Goal: Browse casually: Explore the website without a specific task or goal

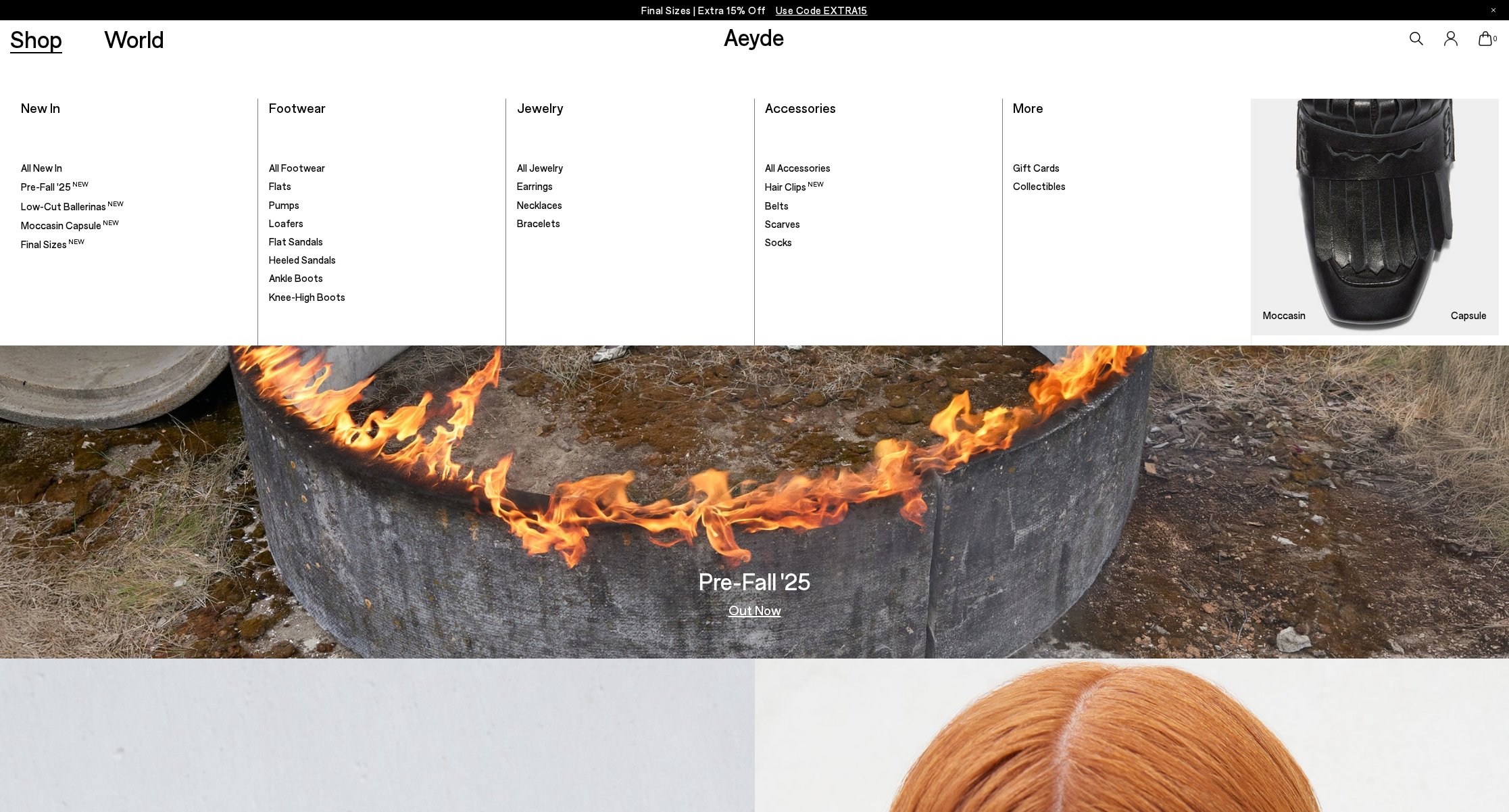
scroll to position [152, 0]
click at [308, 171] on span "All Footwear" at bounding box center [297, 167] width 57 height 12
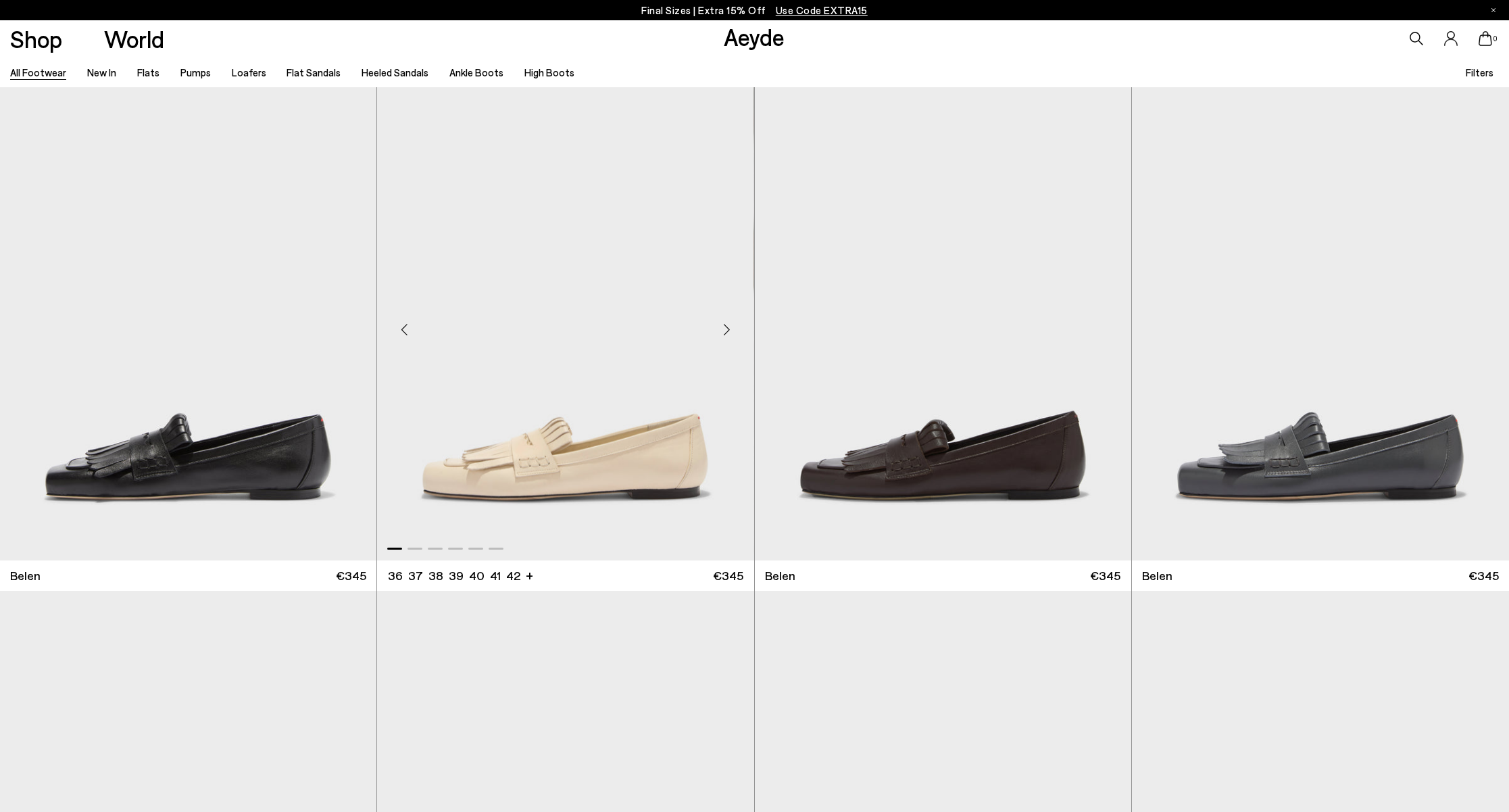
scroll to position [6, 0]
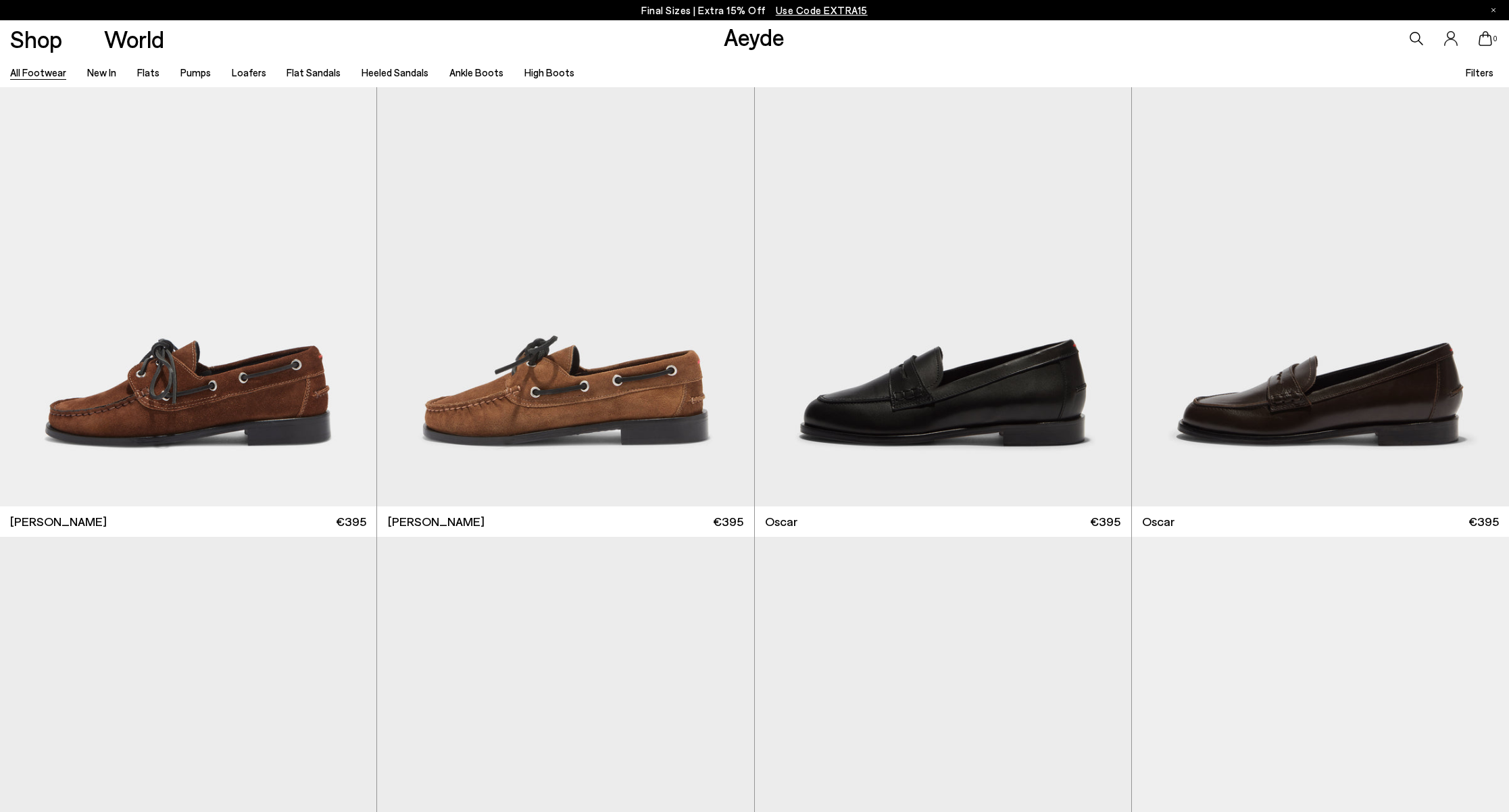
scroll to position [2070, 0]
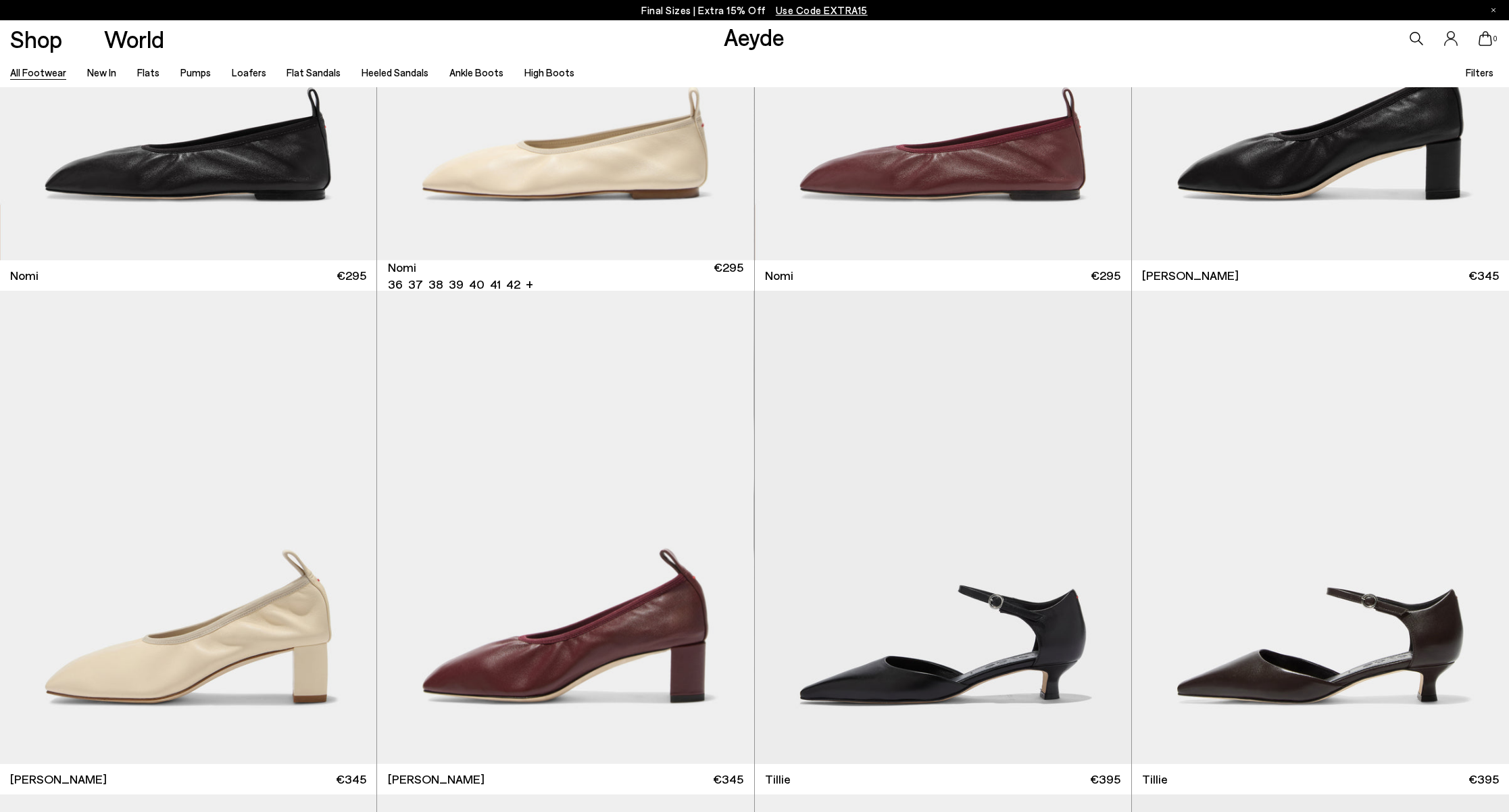
scroll to position [4862, 0]
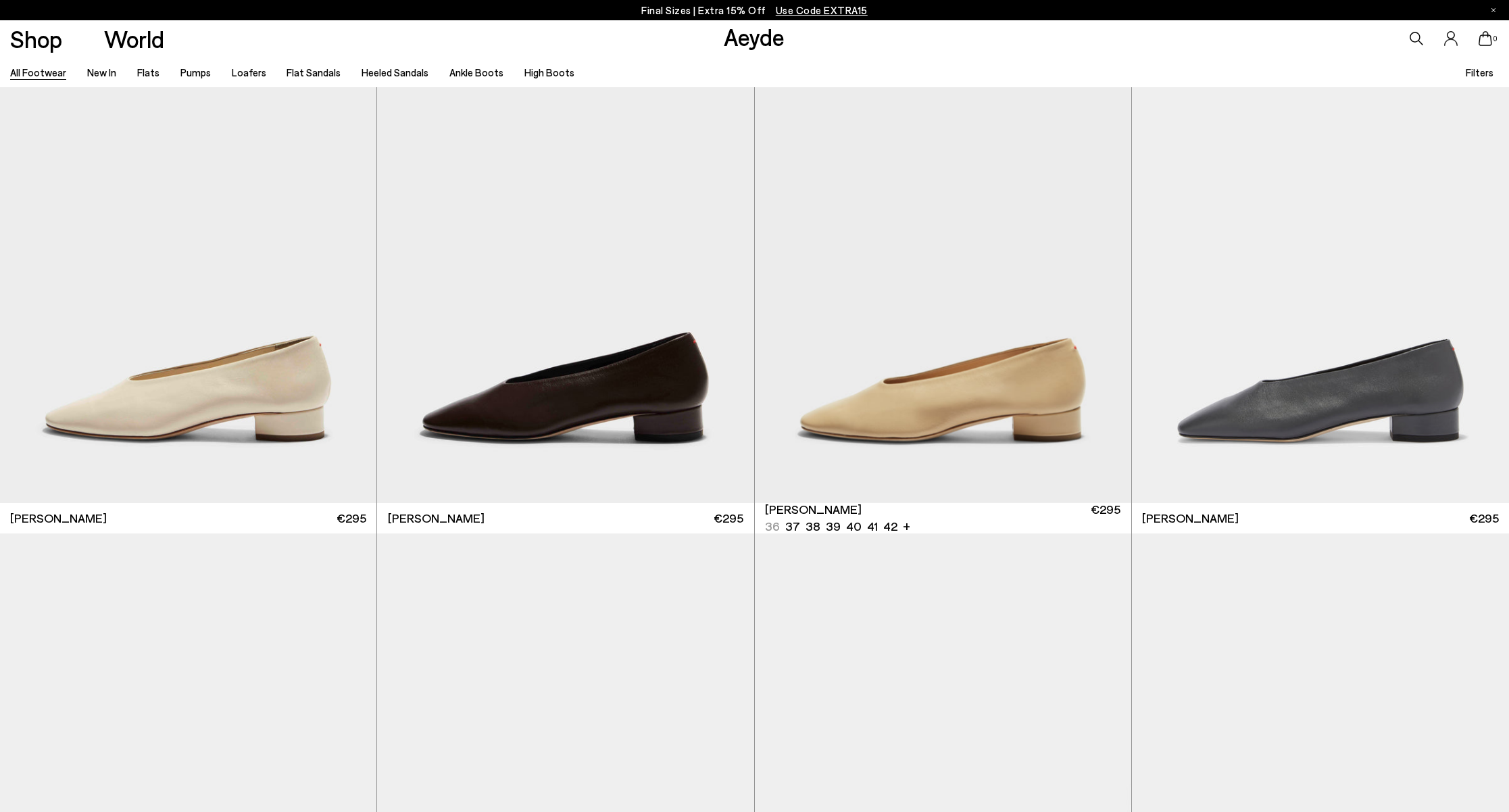
scroll to position [10644, 0]
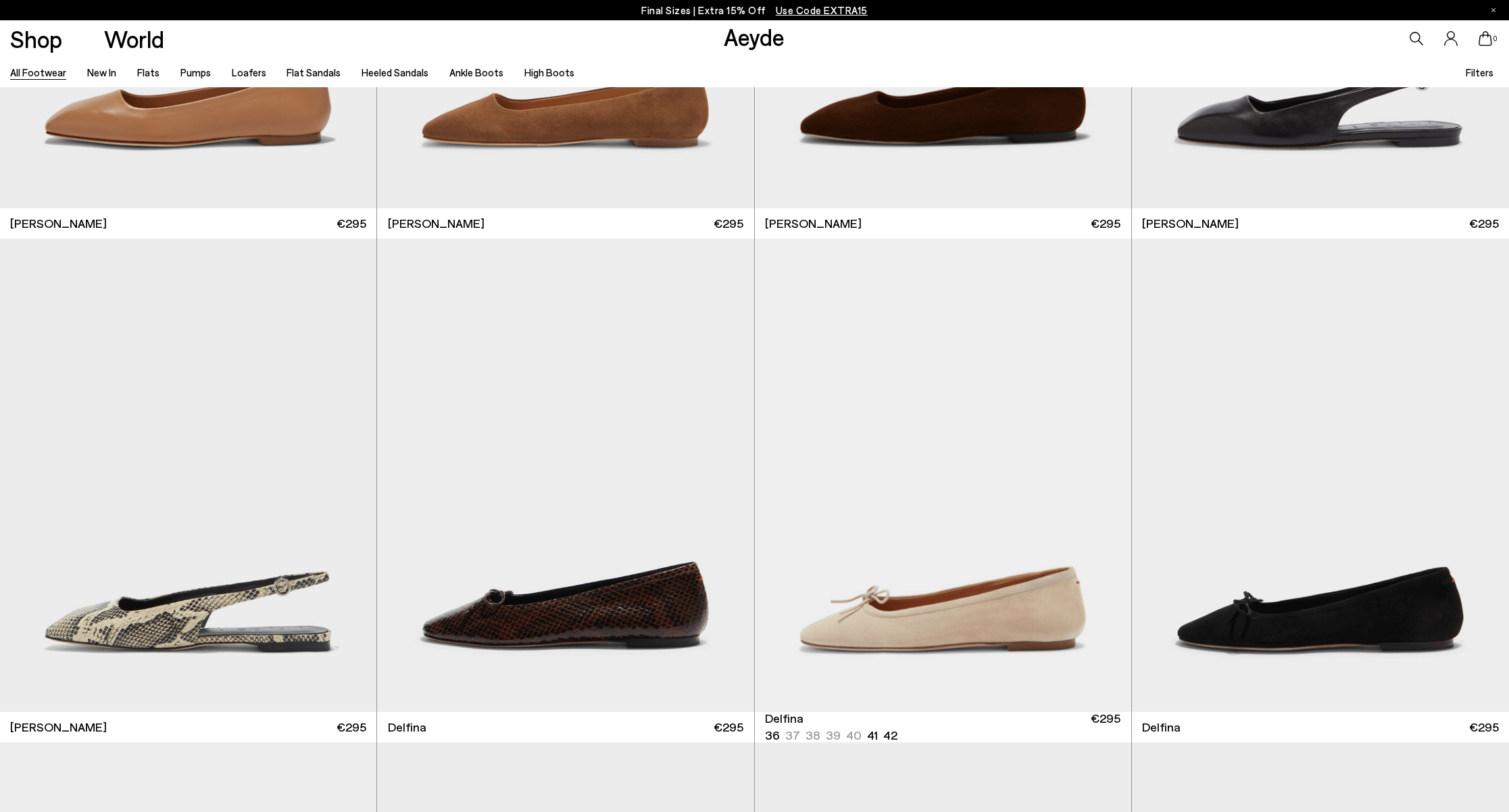
scroll to position [17504, 0]
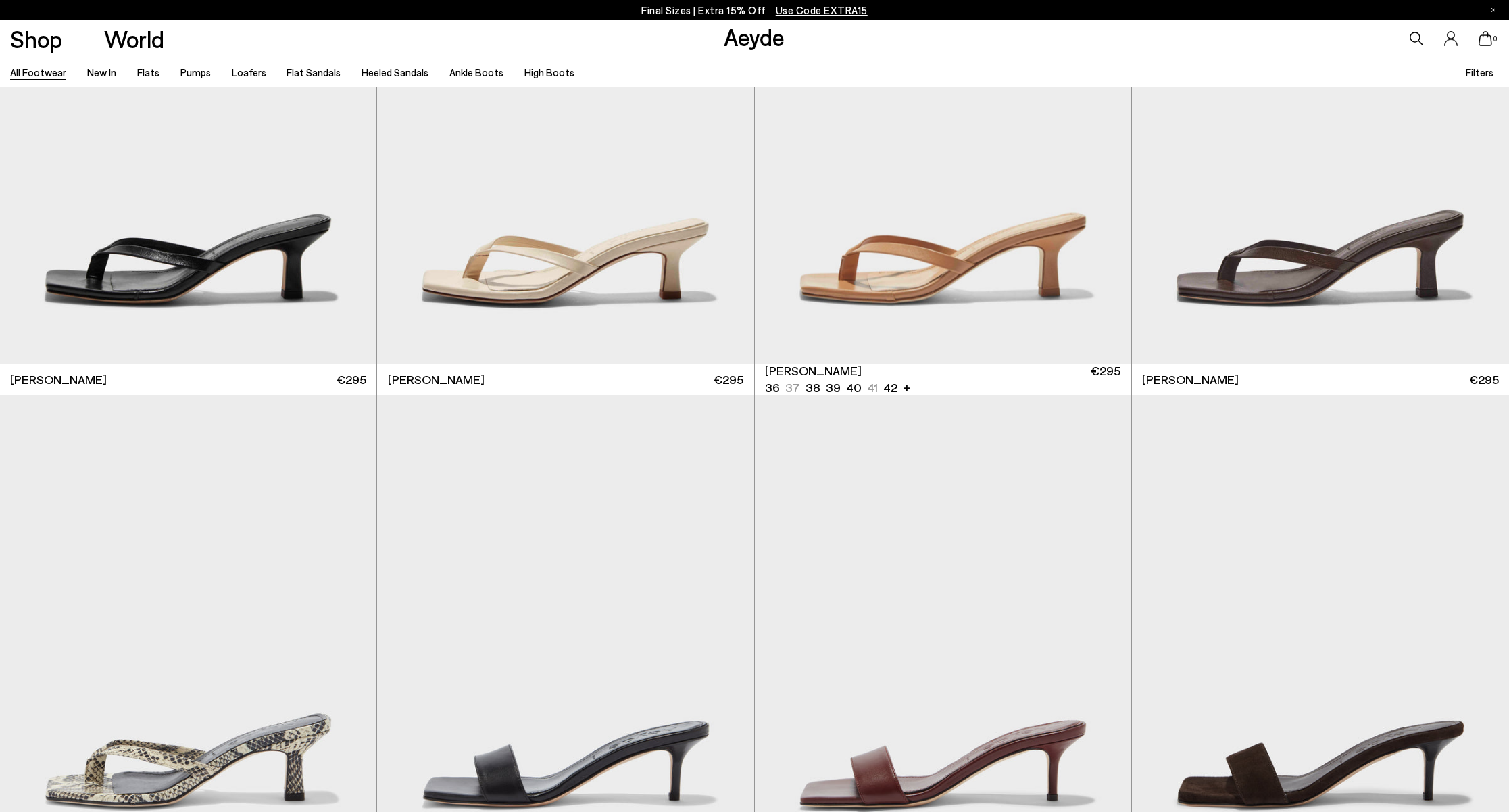
scroll to position [21519, 0]
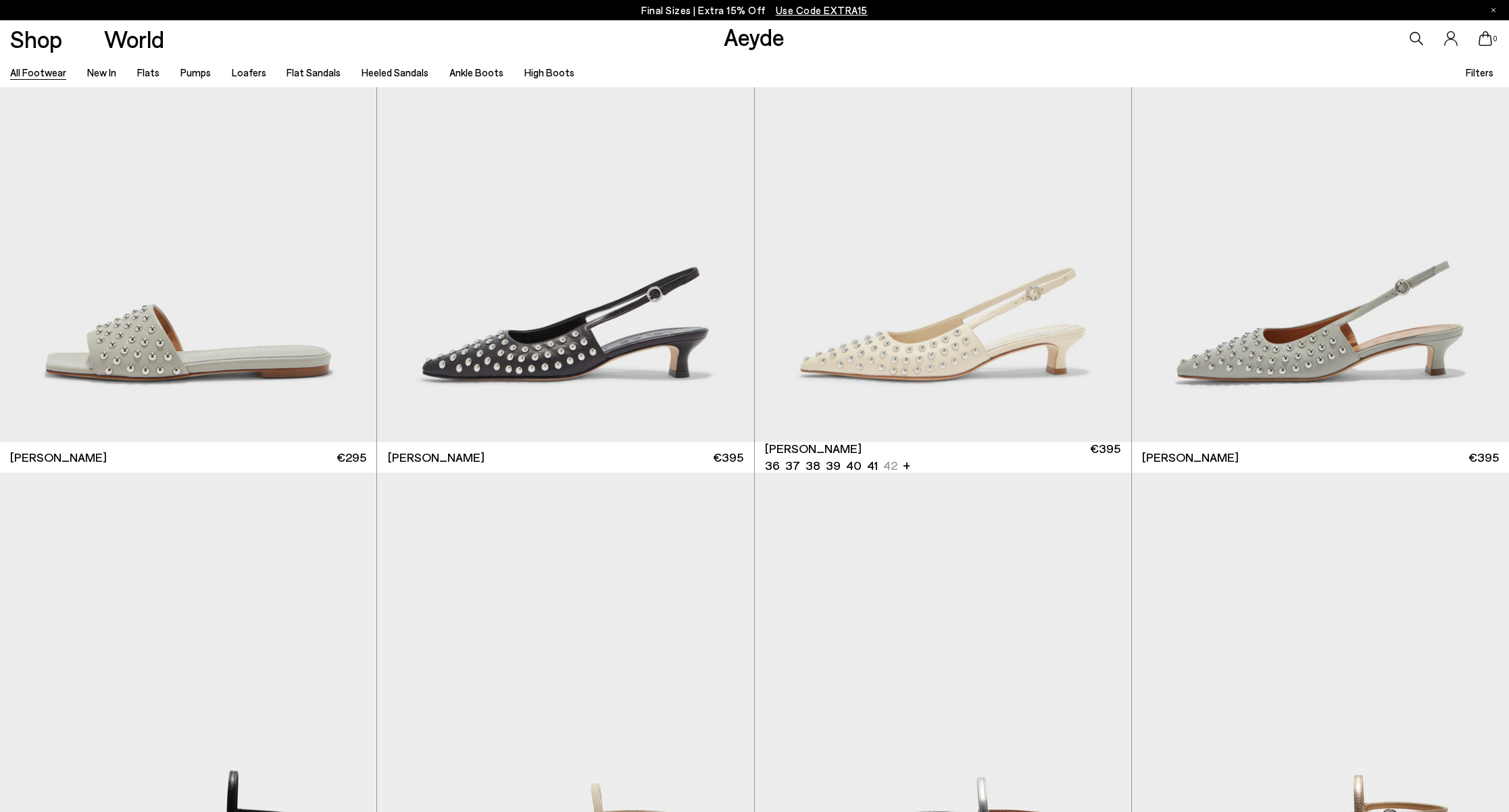
scroll to position [24792, 0]
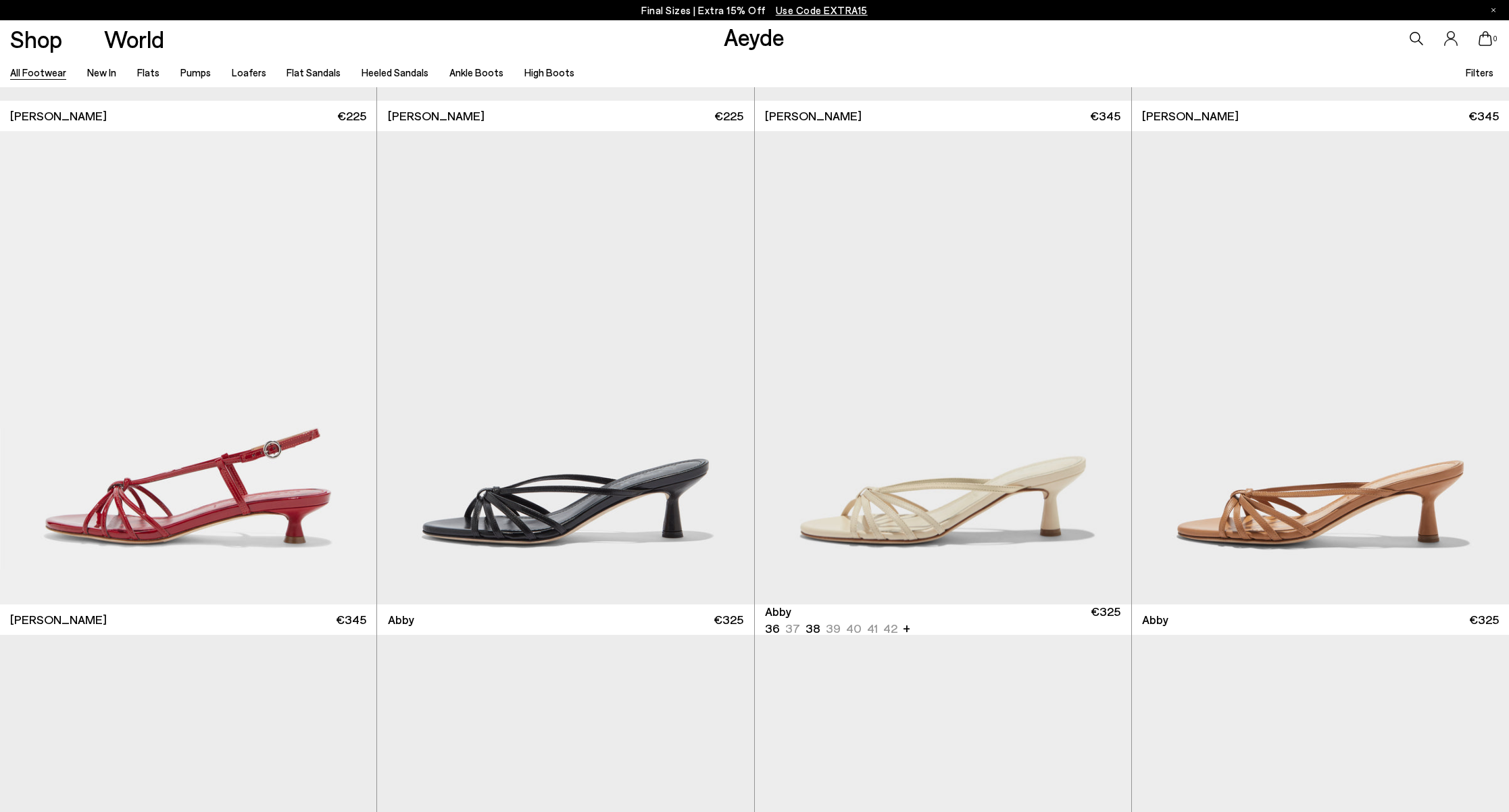
scroll to position [27645, 0]
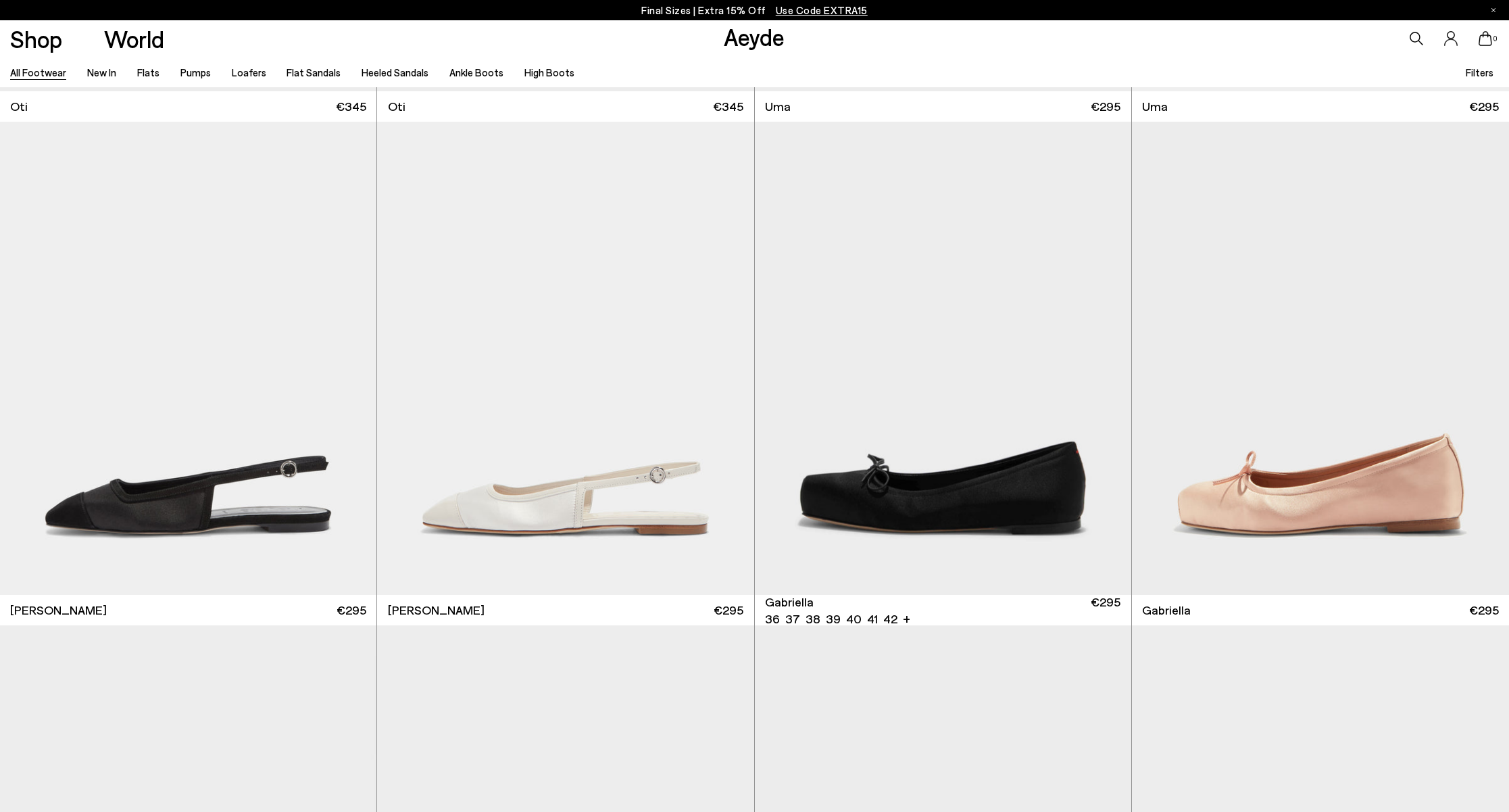
scroll to position [30916, 0]
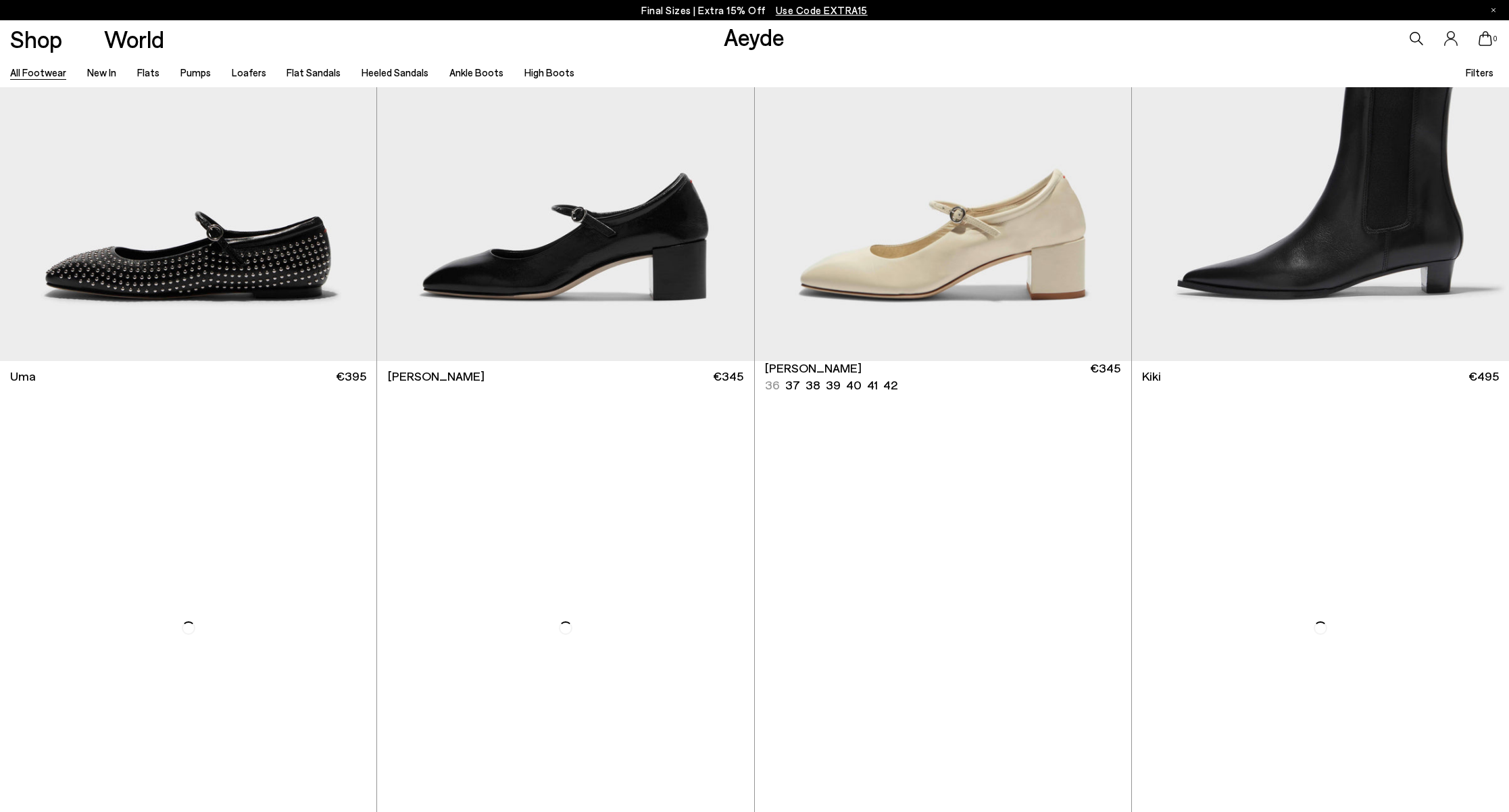
scroll to position [32748, 0]
